Goal: Task Accomplishment & Management: Use online tool/utility

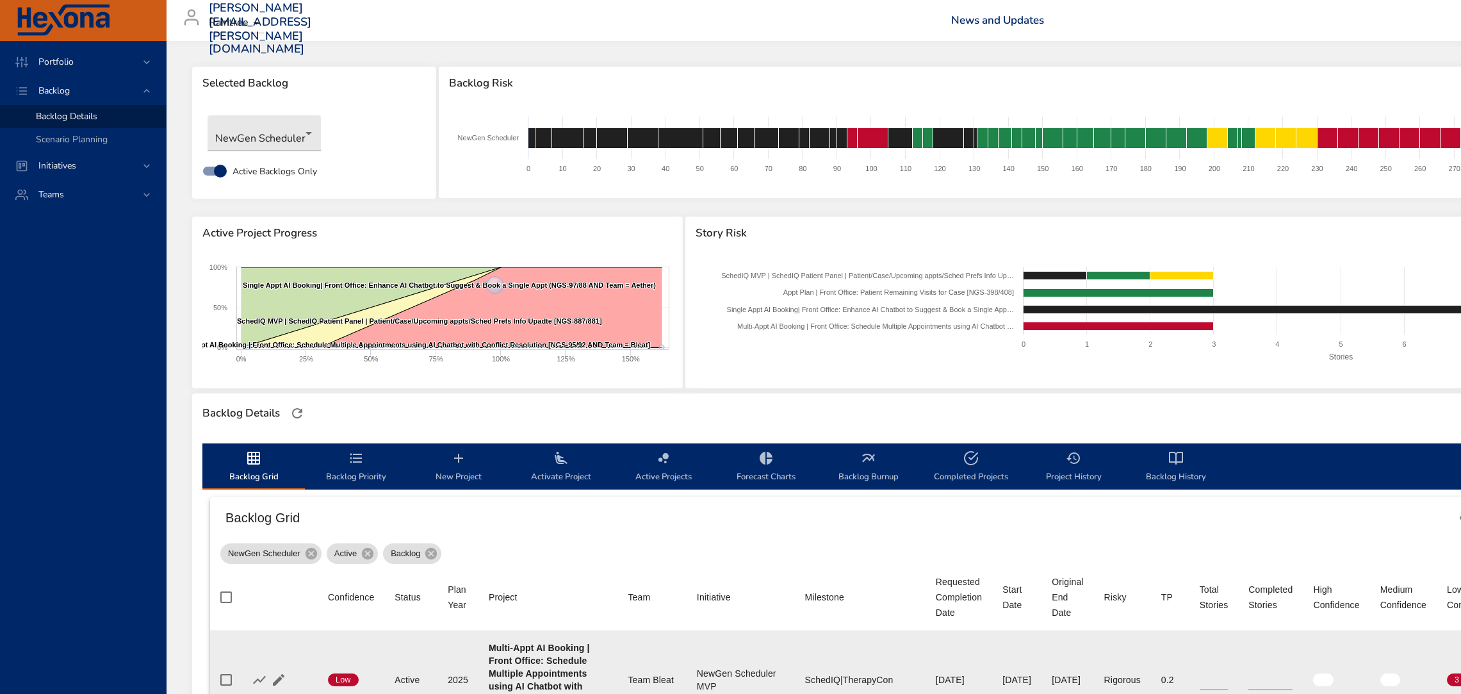
scroll to position [398, 0]
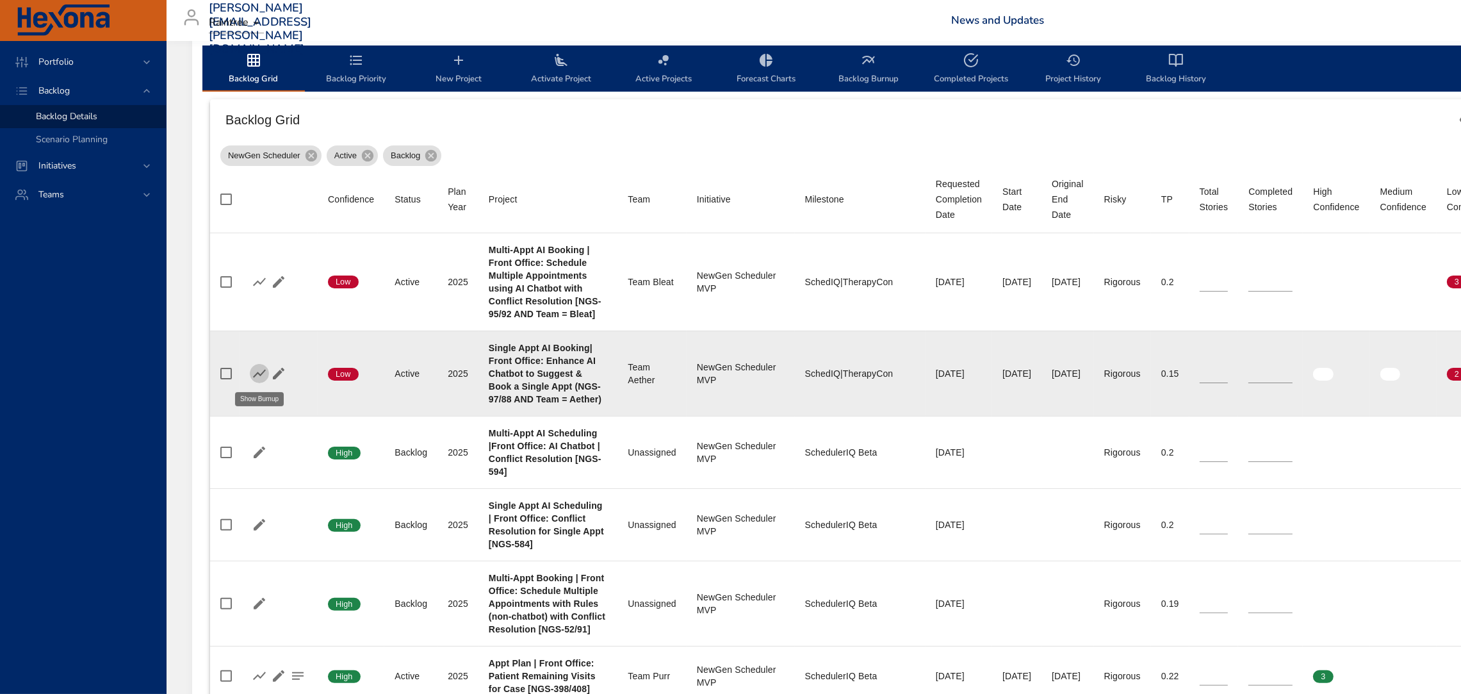
click at [258, 377] on icon "button" at bounding box center [259, 373] width 15 height 15
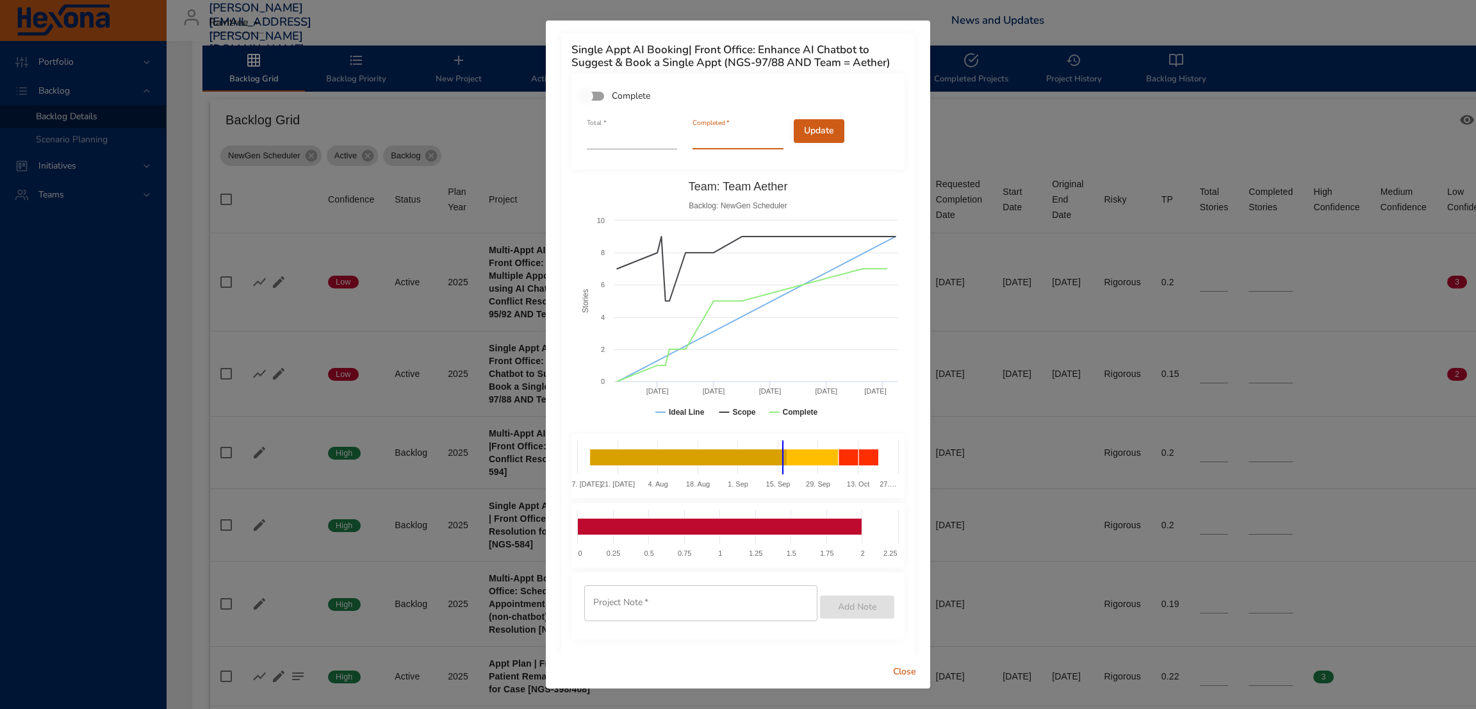
click at [770, 147] on input "*" at bounding box center [738, 139] width 90 height 21
type input "*"
click at [767, 149] on input "*" at bounding box center [738, 139] width 90 height 21
click at [812, 138] on span "Update" at bounding box center [819, 131] width 30 height 16
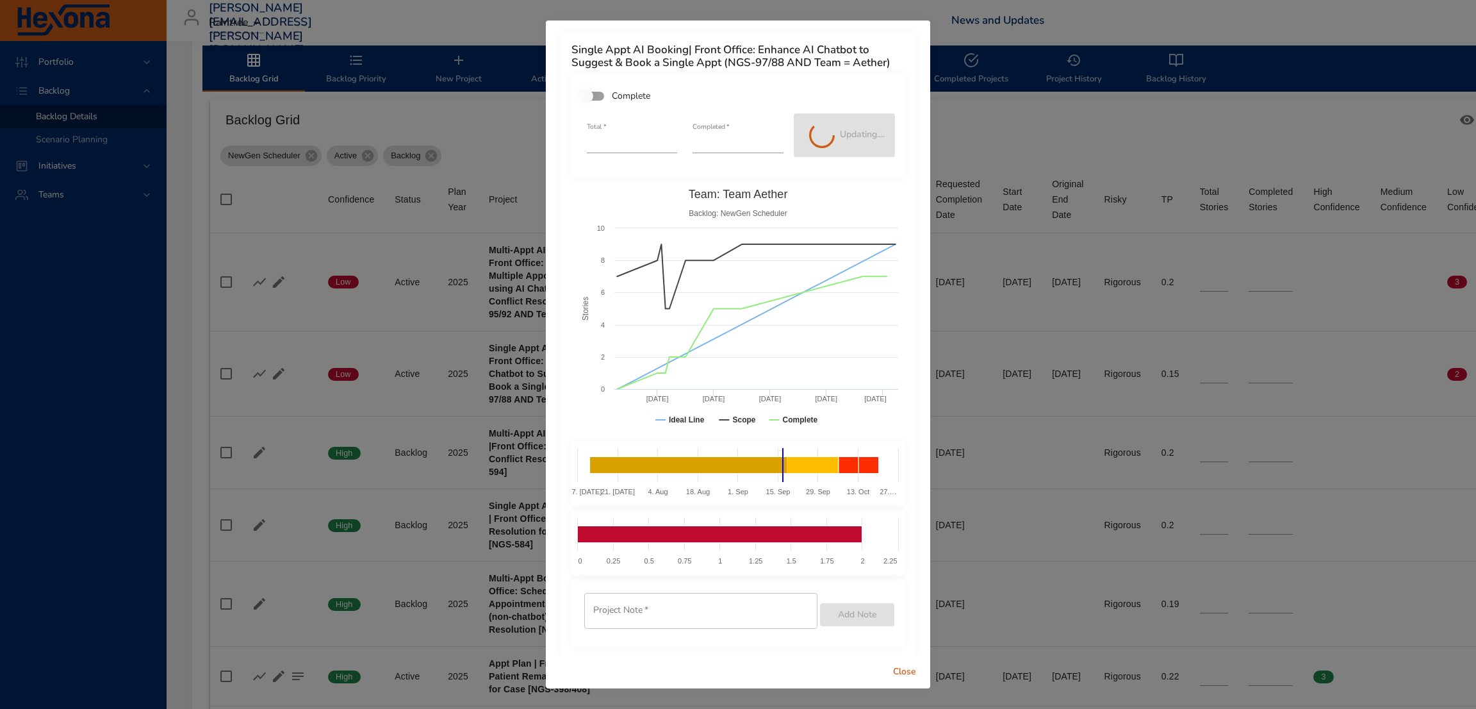
click at [904, 661] on button "Close" at bounding box center [904, 672] width 41 height 24
type input "*"
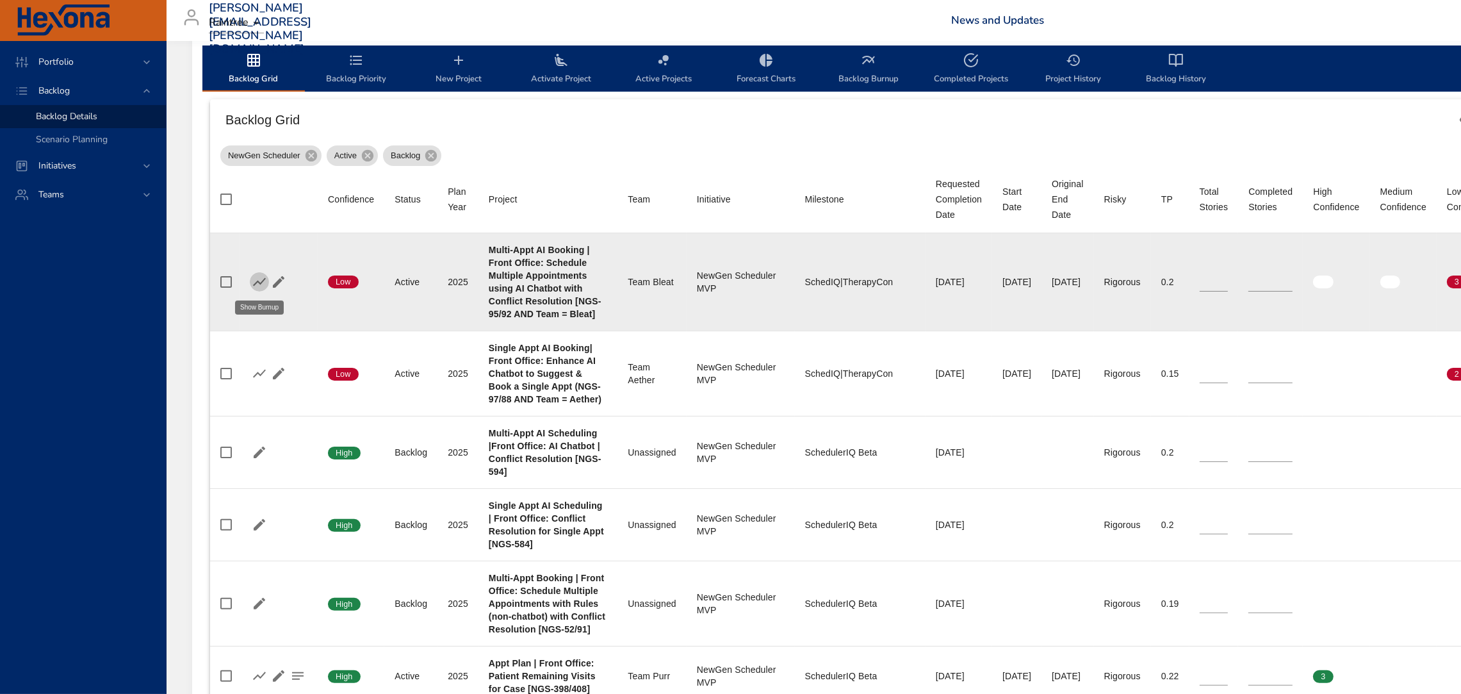
click at [256, 281] on icon "button" at bounding box center [259, 281] width 15 height 15
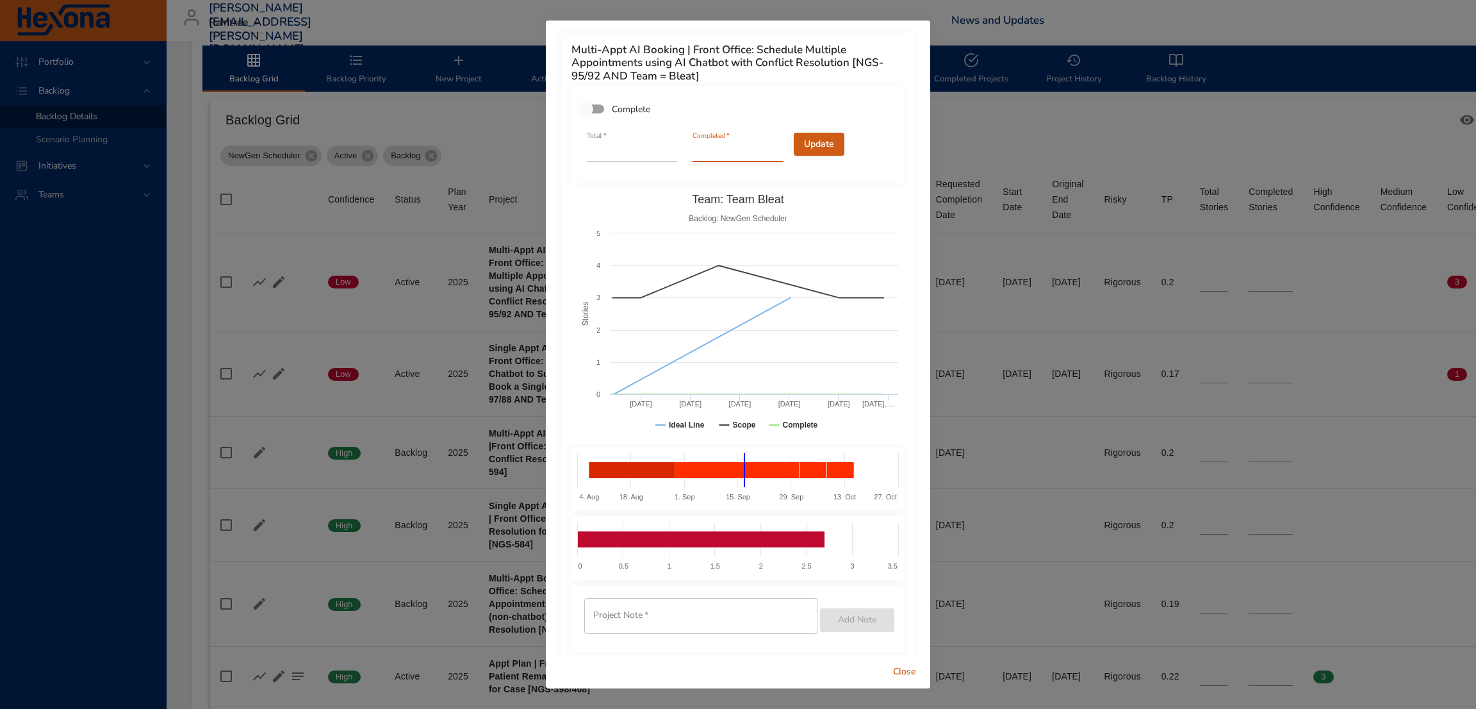
click at [765, 144] on input "*" at bounding box center [738, 152] width 90 height 21
type input "*"
click at [765, 144] on input "*" at bounding box center [738, 152] width 90 height 21
click at [627, 105] on span "Complete" at bounding box center [631, 109] width 38 height 13
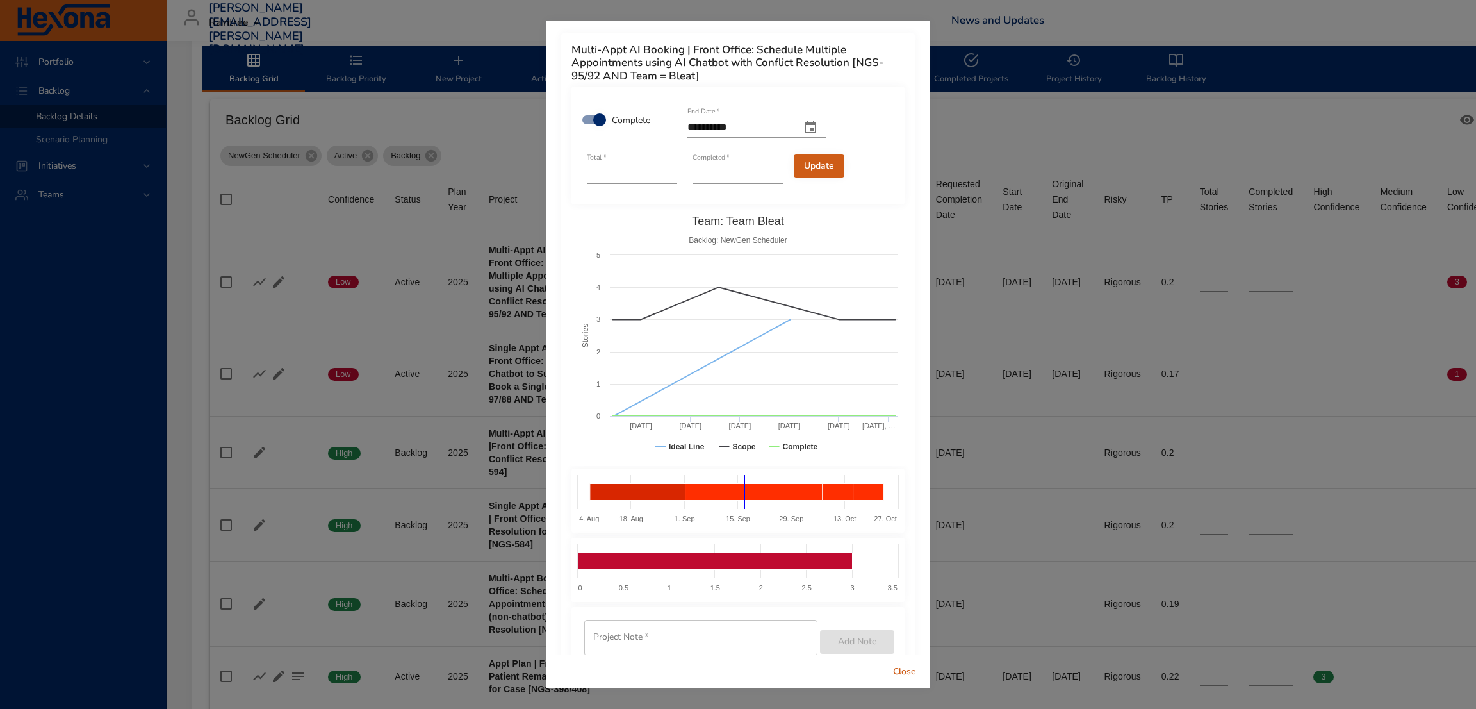
click at [819, 163] on span "Update" at bounding box center [819, 166] width 30 height 16
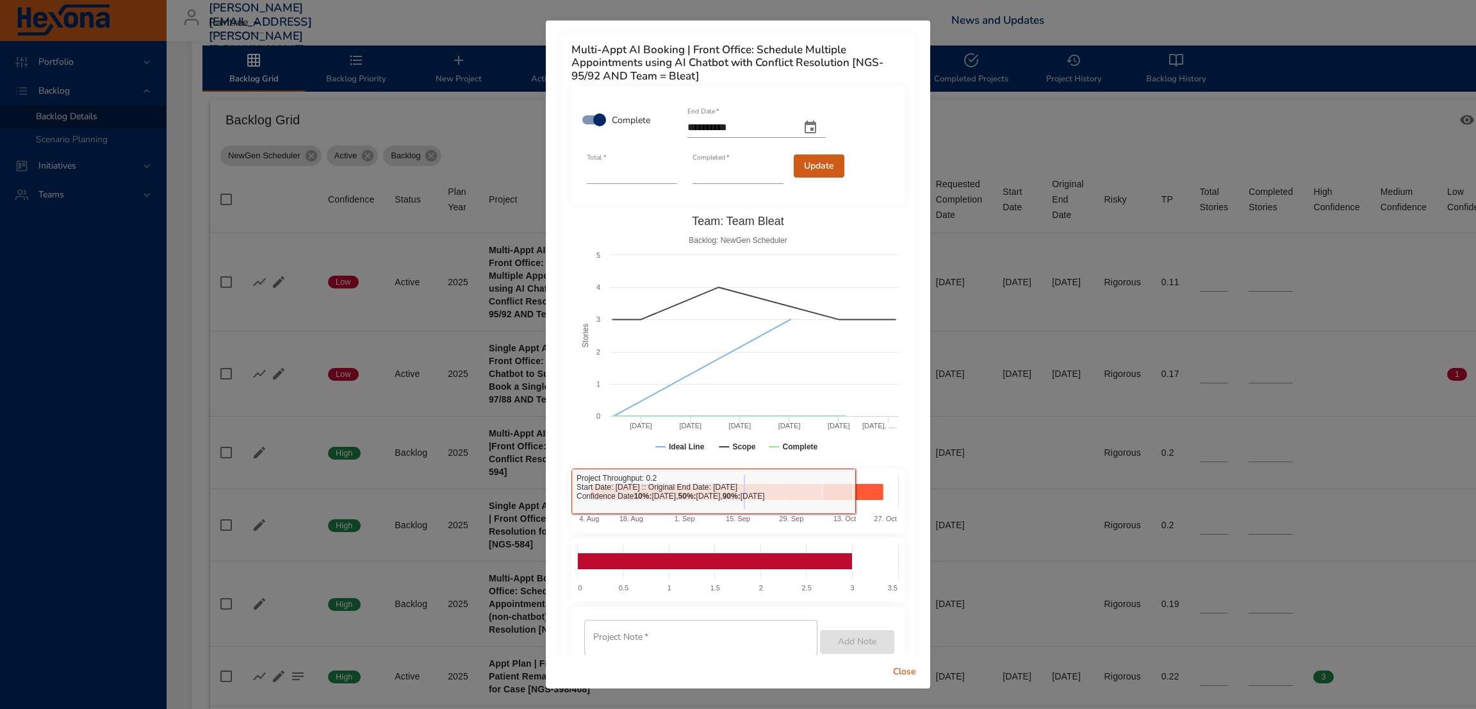
type input "*"
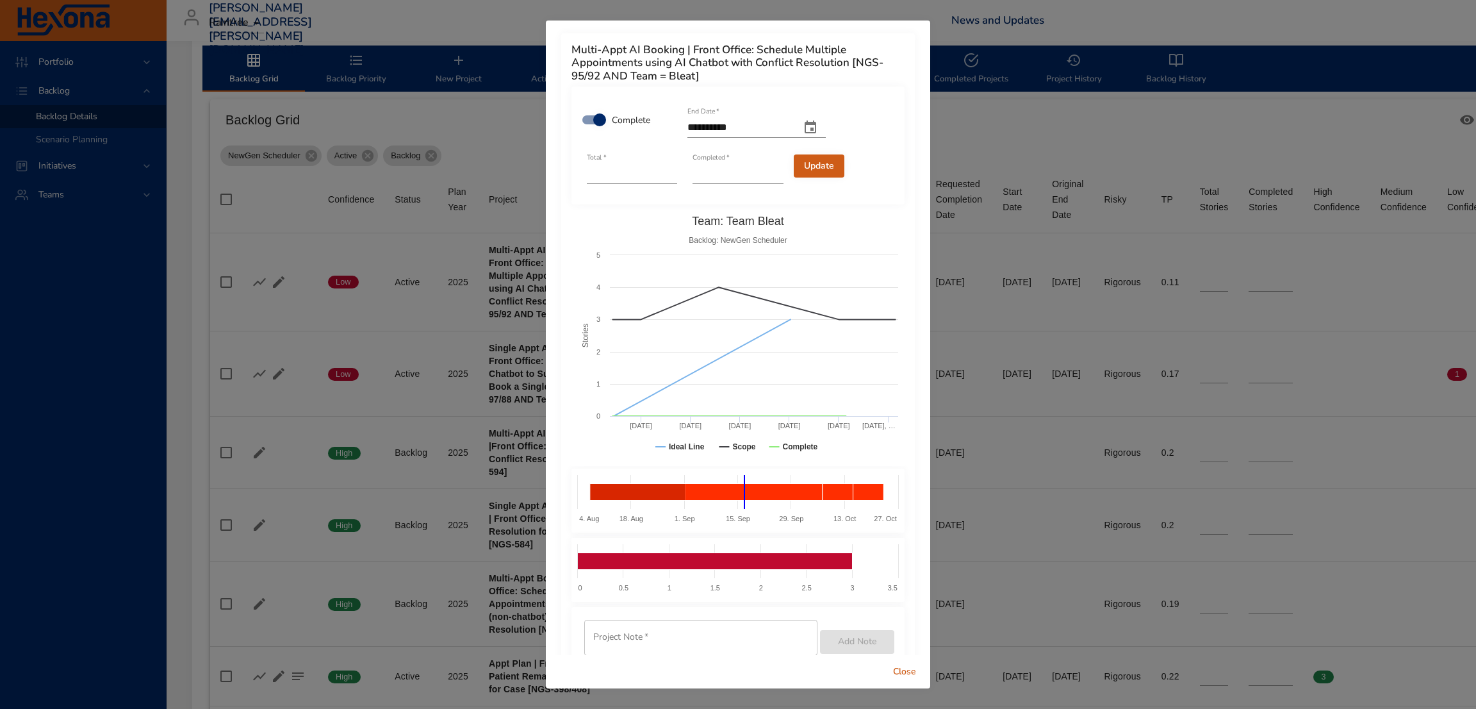
click at [911, 666] on span "Close" at bounding box center [904, 672] width 31 height 16
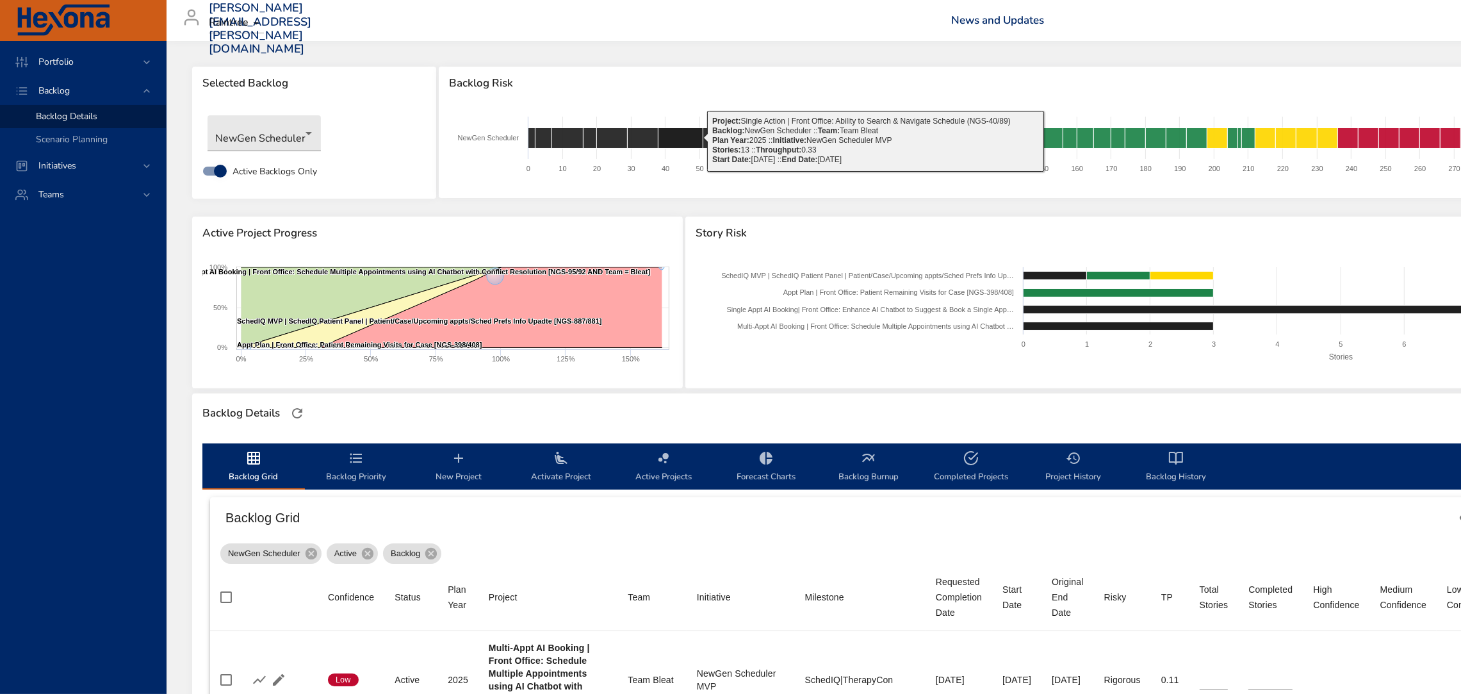
scroll to position [1, 0]
